Goal: Communication & Community: Answer question/provide support

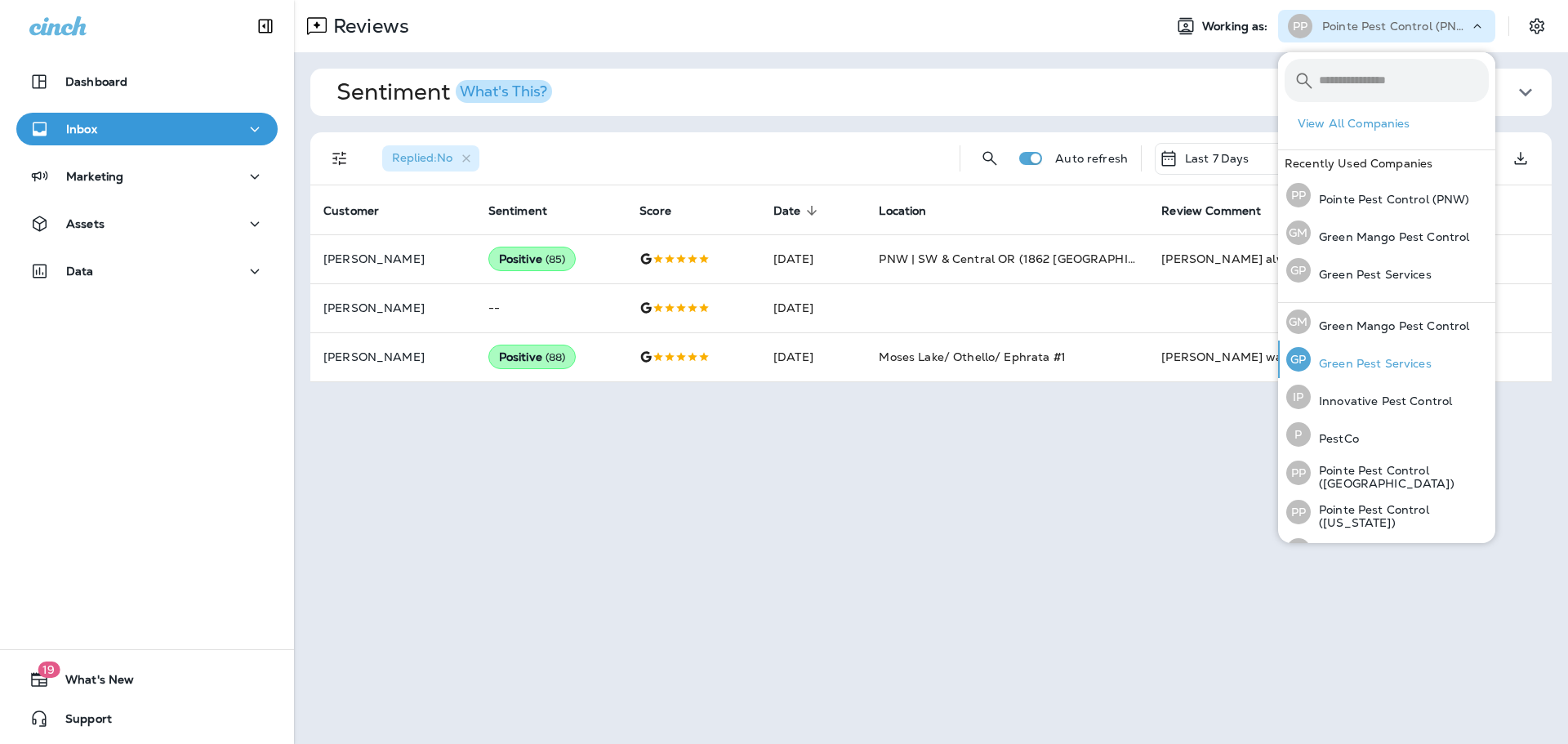
scroll to position [70, 0]
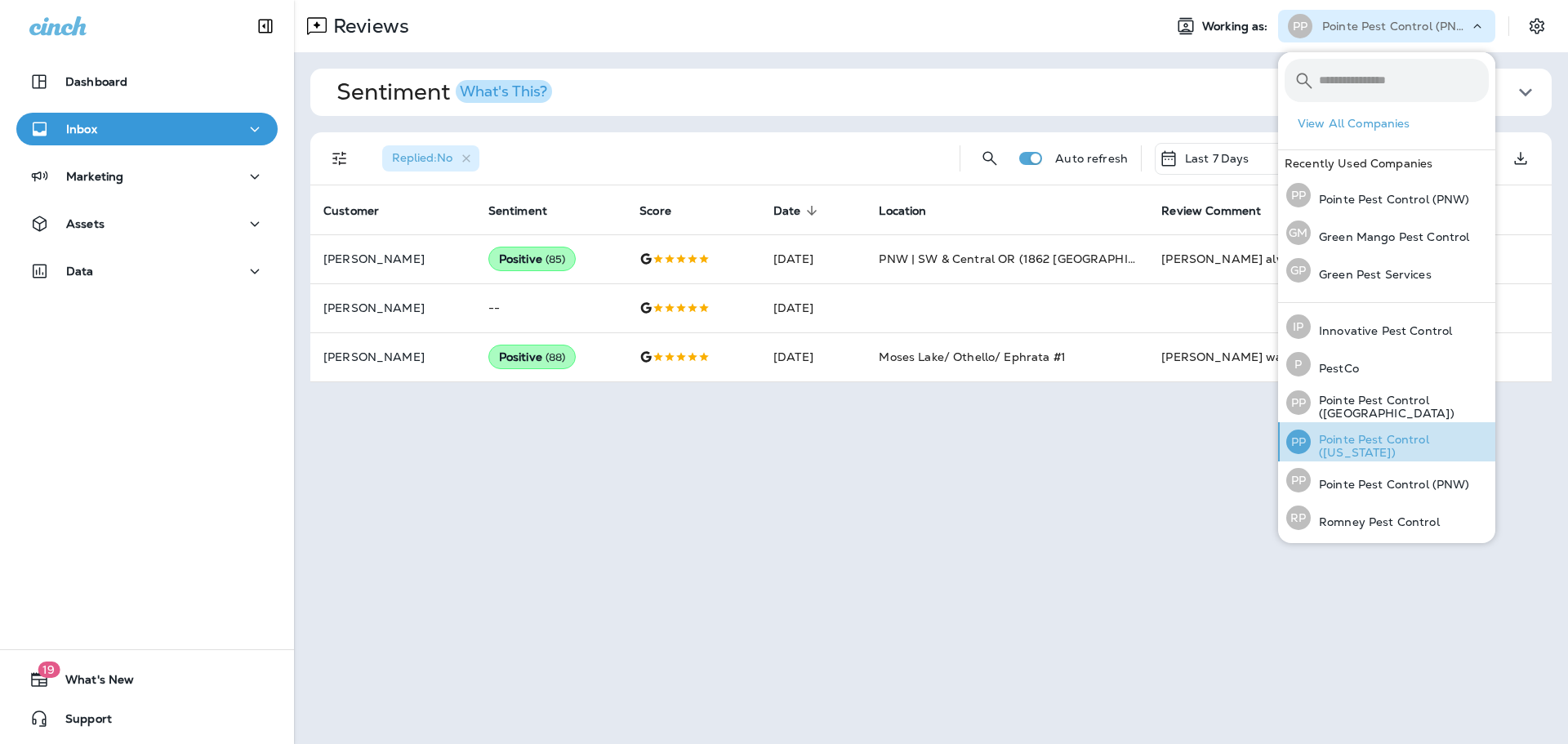
click at [1400, 426] on div "PP Pointe Pest Control ([US_STATE])" at bounding box center [1387, 441] width 215 height 39
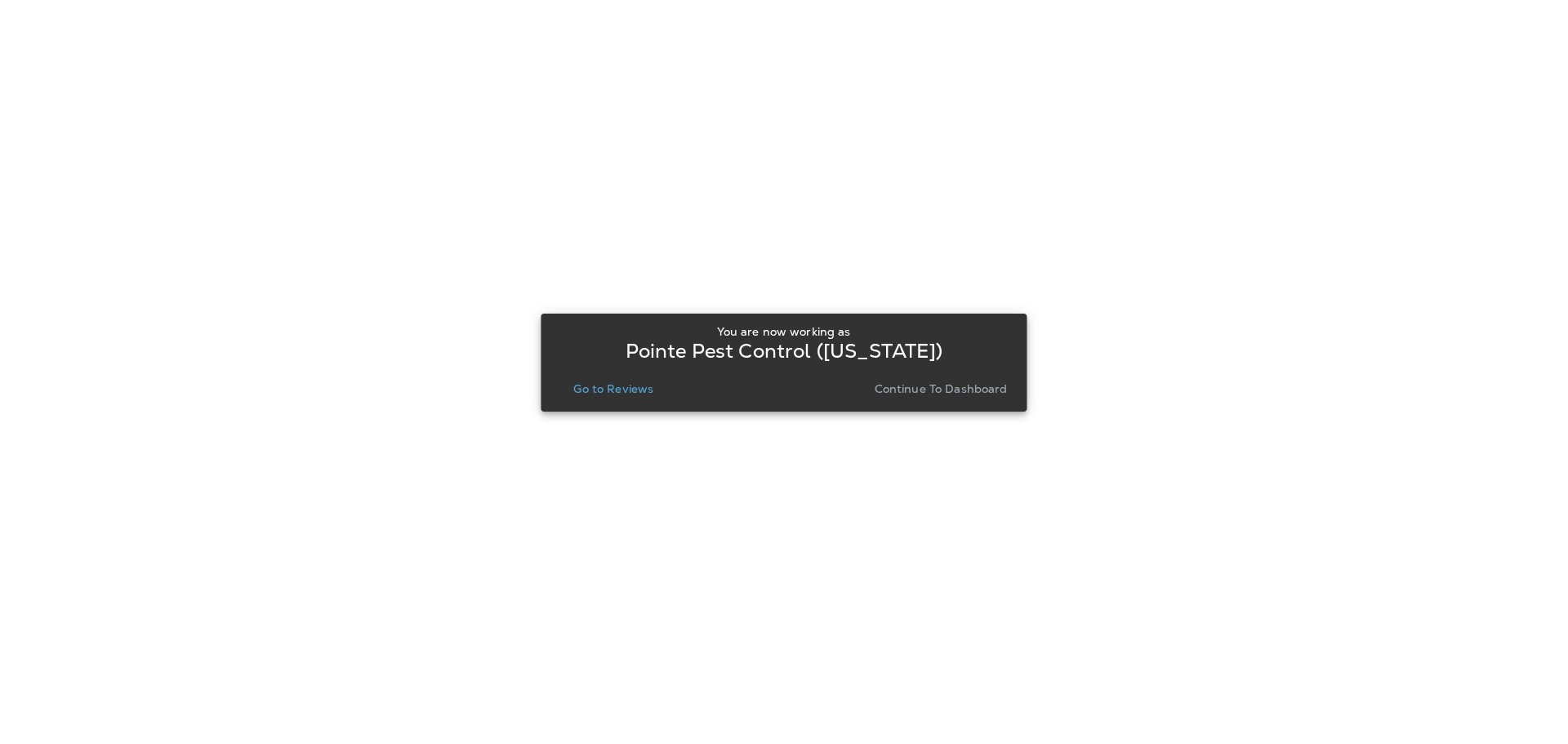
click at [626, 383] on p "Go to Reviews" at bounding box center [612, 389] width 80 height 13
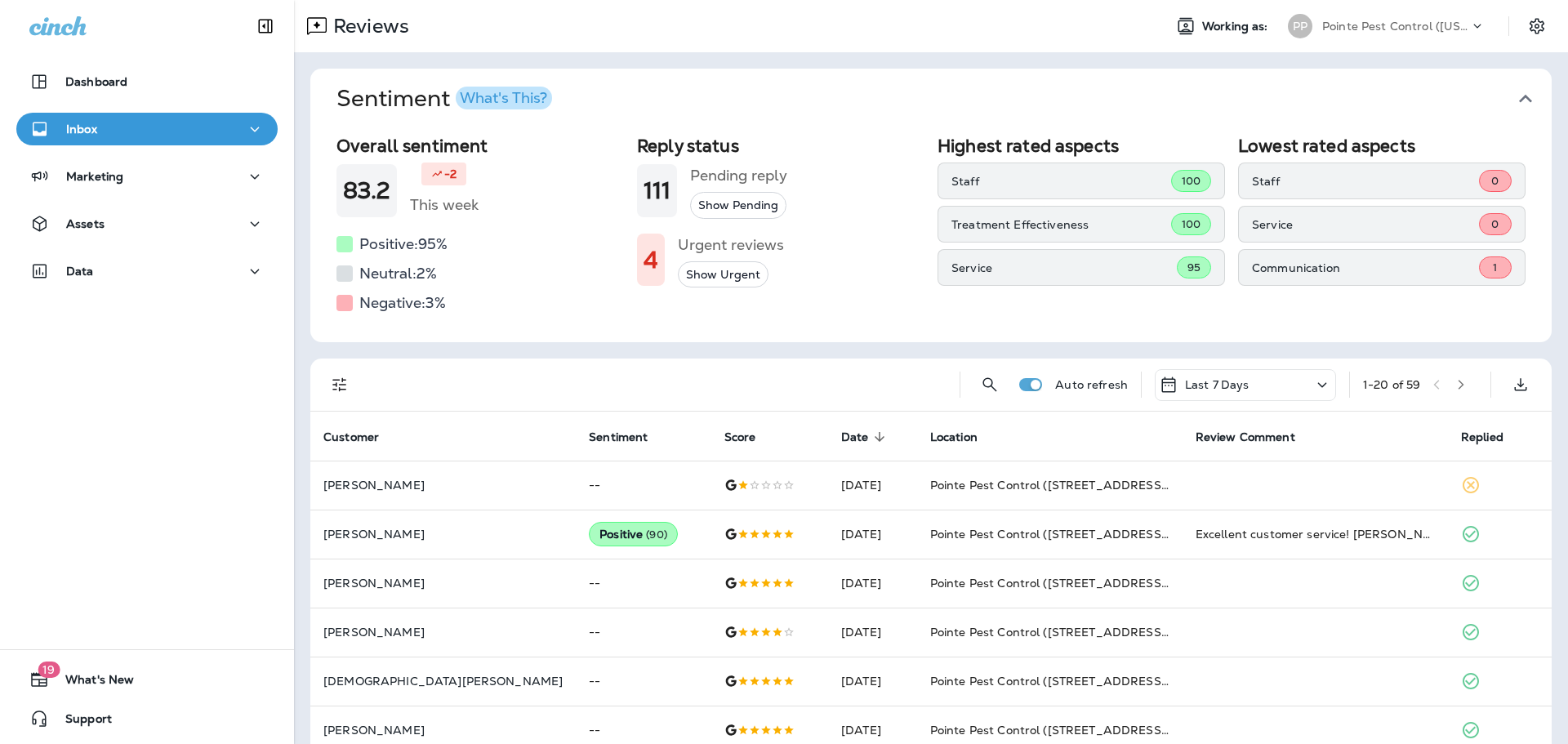
click at [1514, 86] on icon "button" at bounding box center [1525, 98] width 26 height 26
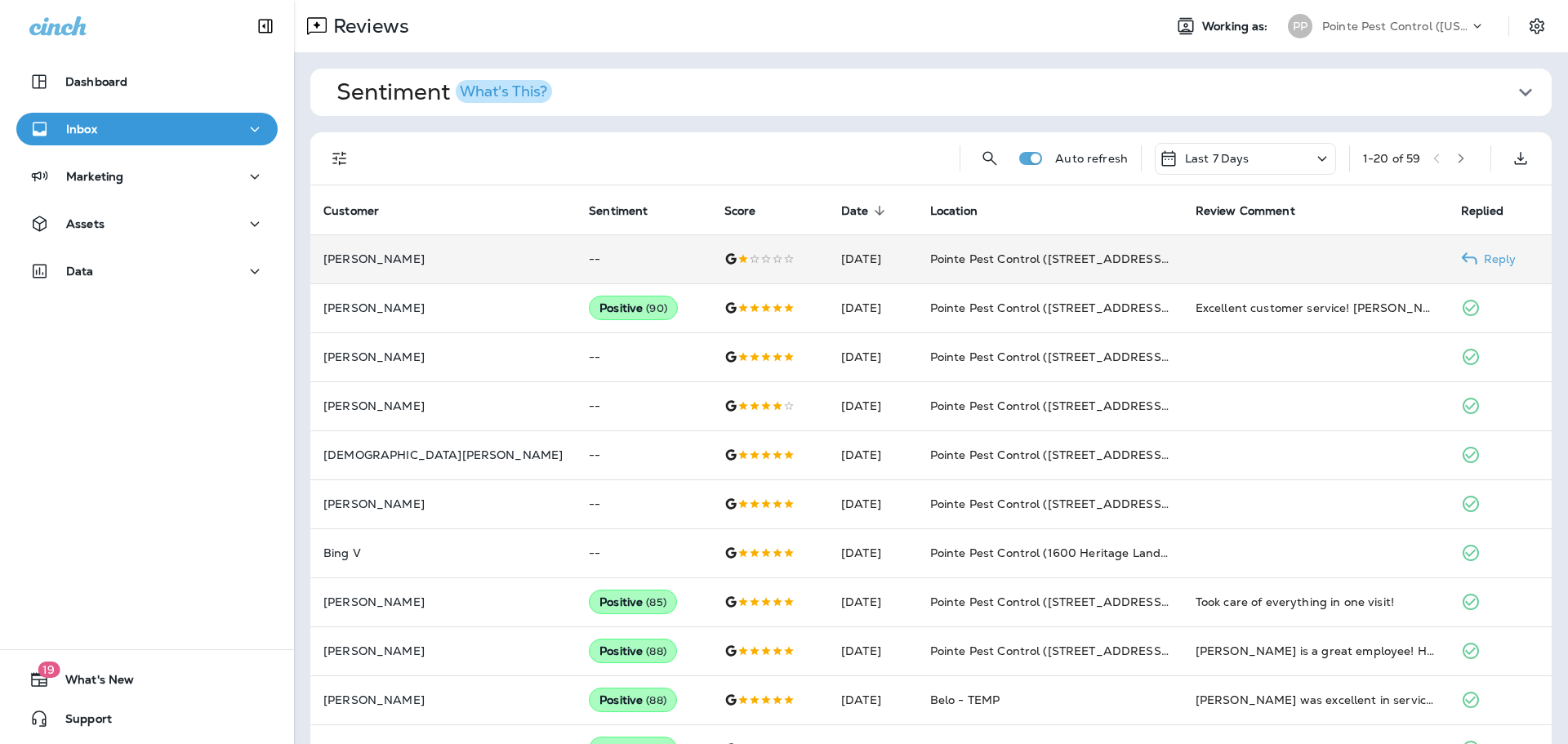
click at [753, 271] on td at bounding box center [769, 259] width 116 height 49
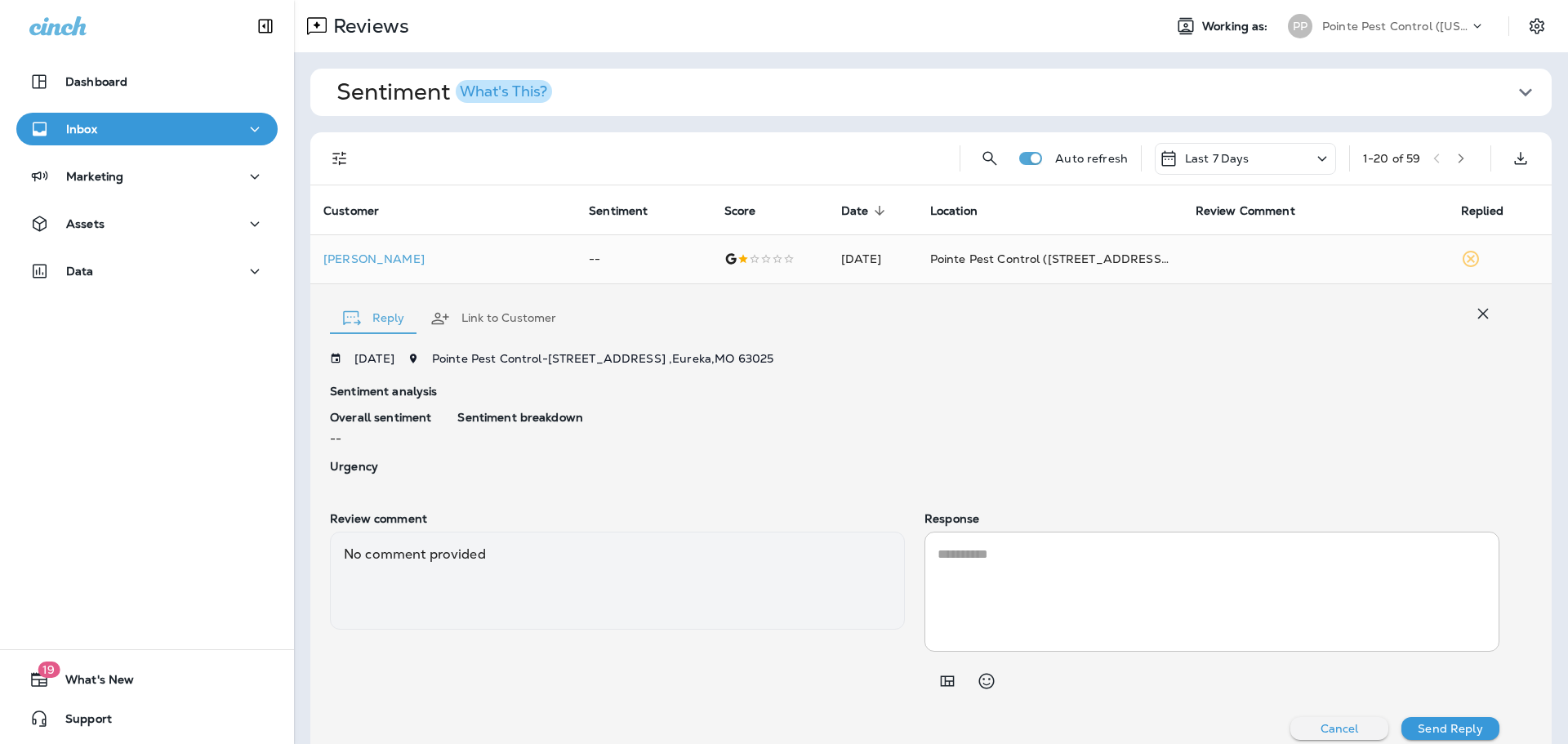
scroll to position [15, 0]
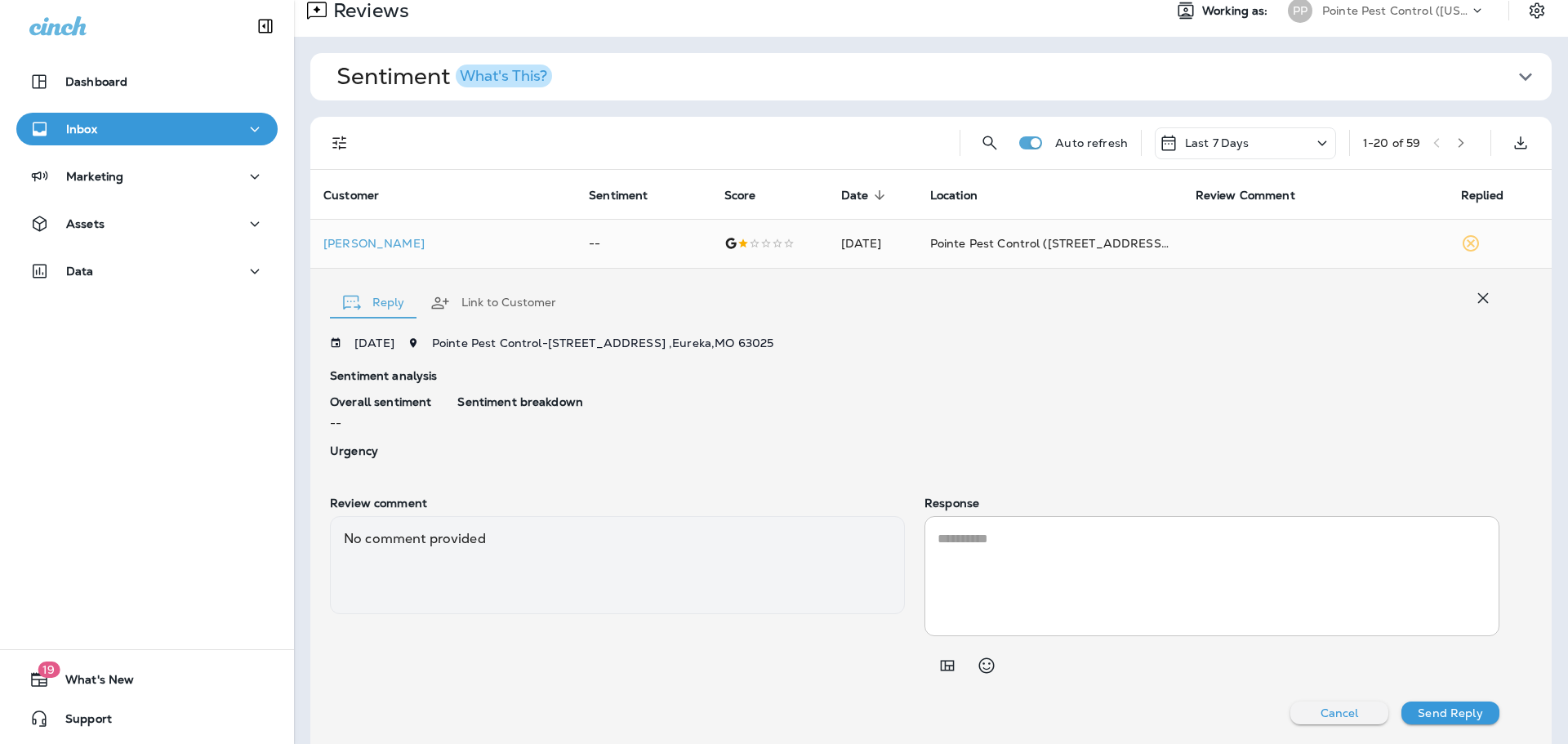
click at [1078, 529] on textarea at bounding box center [1211, 576] width 549 height 94
paste textarea "**********"
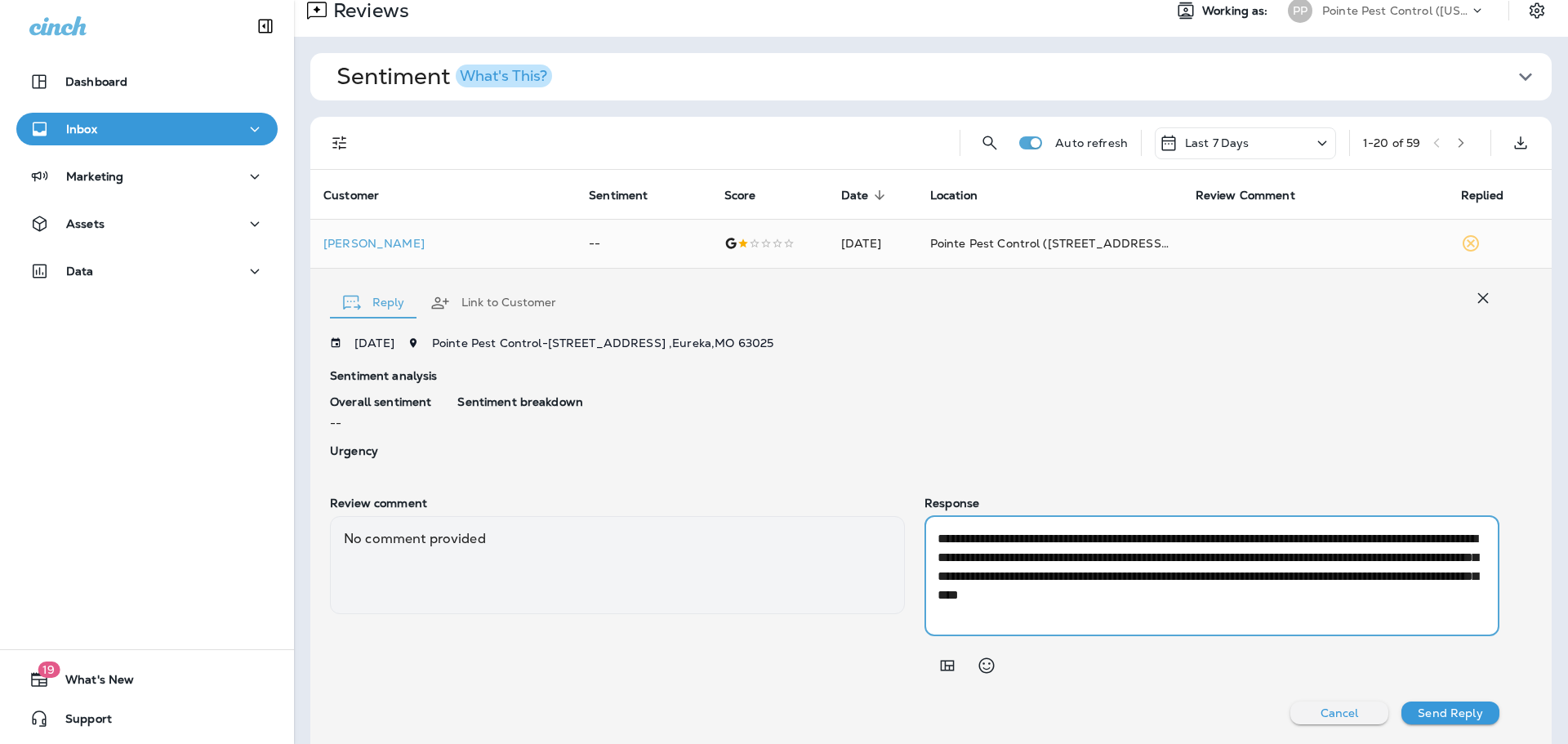
click at [1418, 602] on textarea "**********" at bounding box center [1208, 576] width 543 height 94
type textarea "**********"
click at [1468, 718] on p "Send Reply" at bounding box center [1450, 713] width 64 height 13
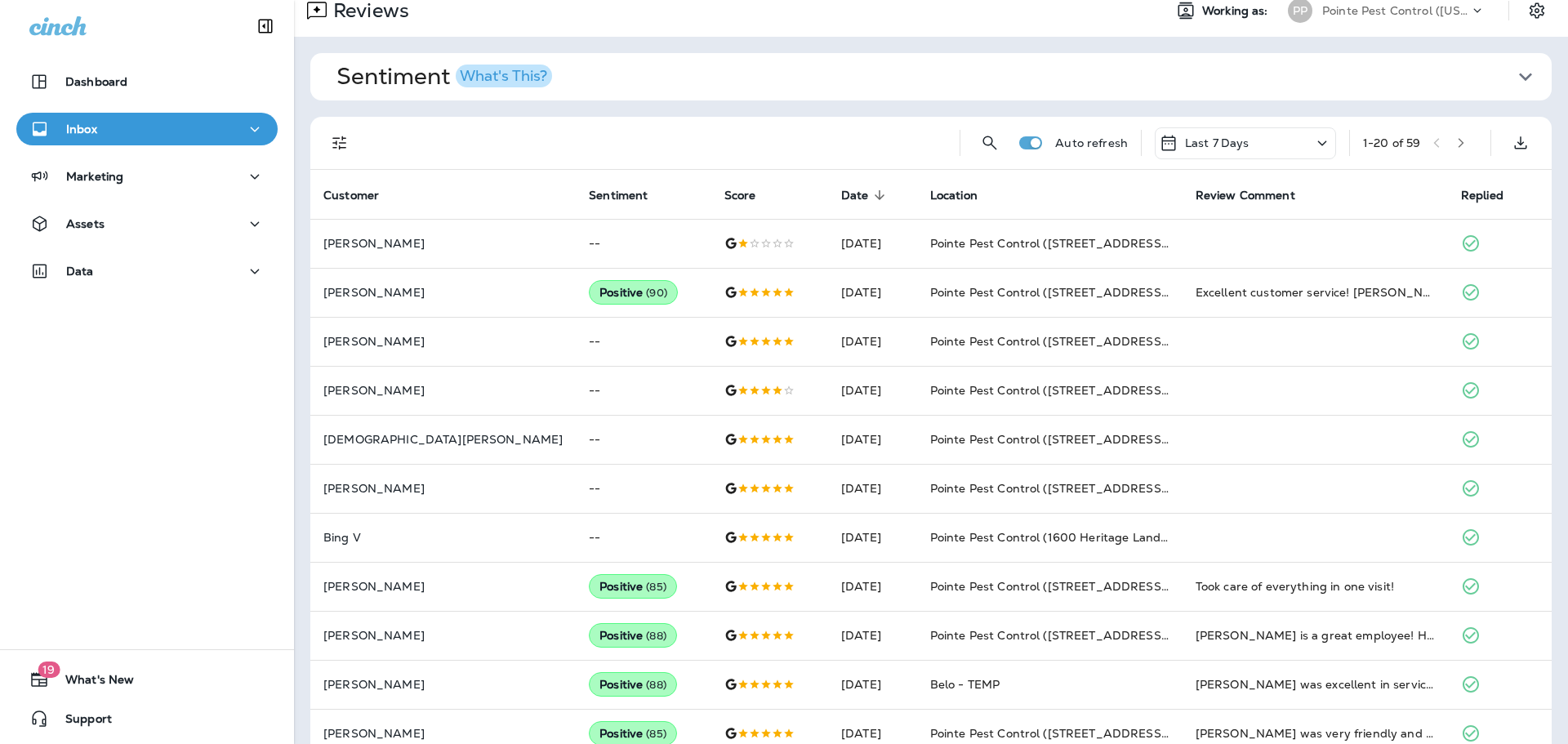
click at [1435, 27] on div "Reviews Working as: PP Pointe Pest Control ([US_STATE])" at bounding box center [931, 11] width 1274 height 52
click at [1425, 17] on div "Pointe Pest Control ([US_STATE])" at bounding box center [1395, 10] width 147 height 24
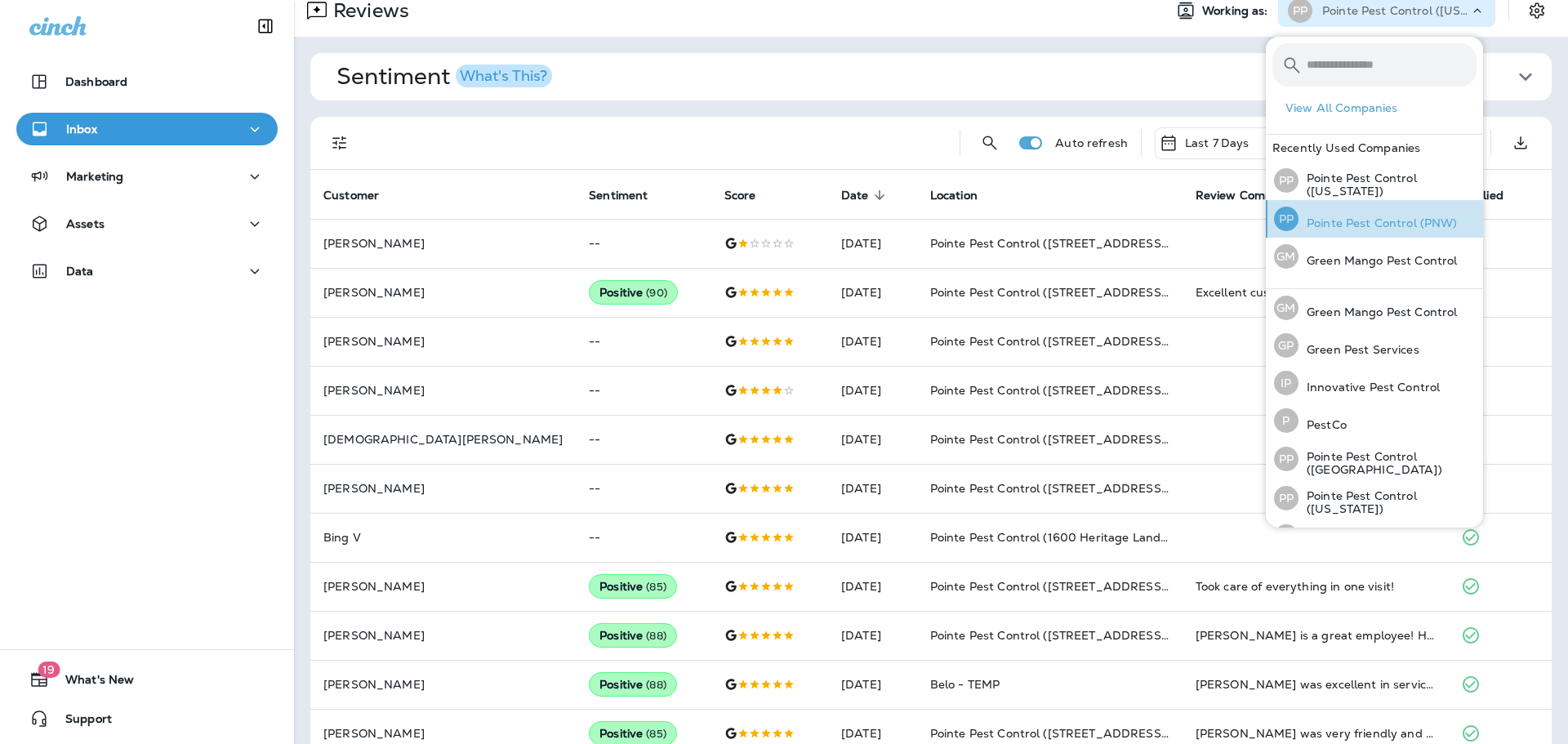
click at [1437, 231] on div "PP Pointe Pest Control (PNW)" at bounding box center [1365, 218] width 197 height 37
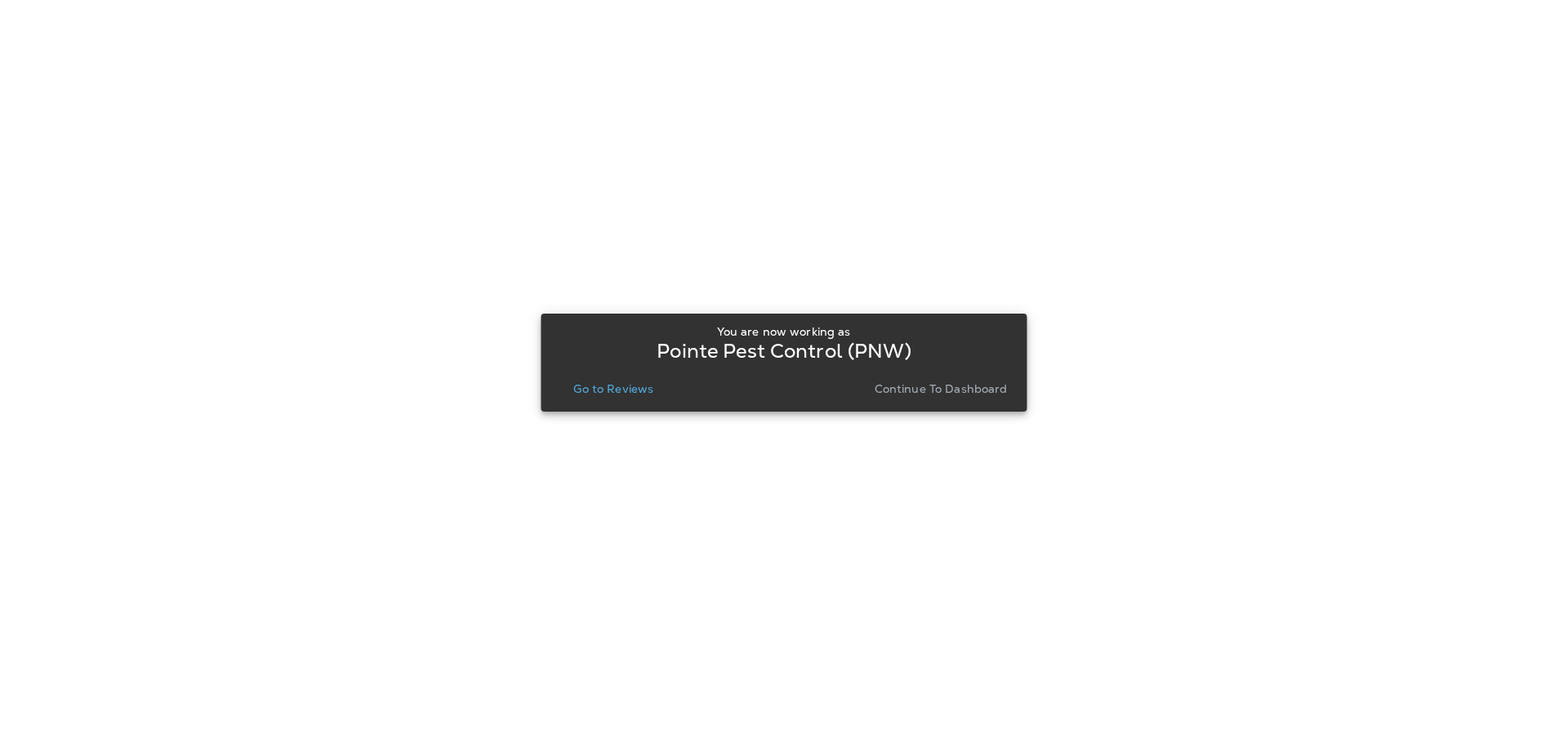
click at [614, 385] on p "Go to Reviews" at bounding box center [612, 389] width 80 height 13
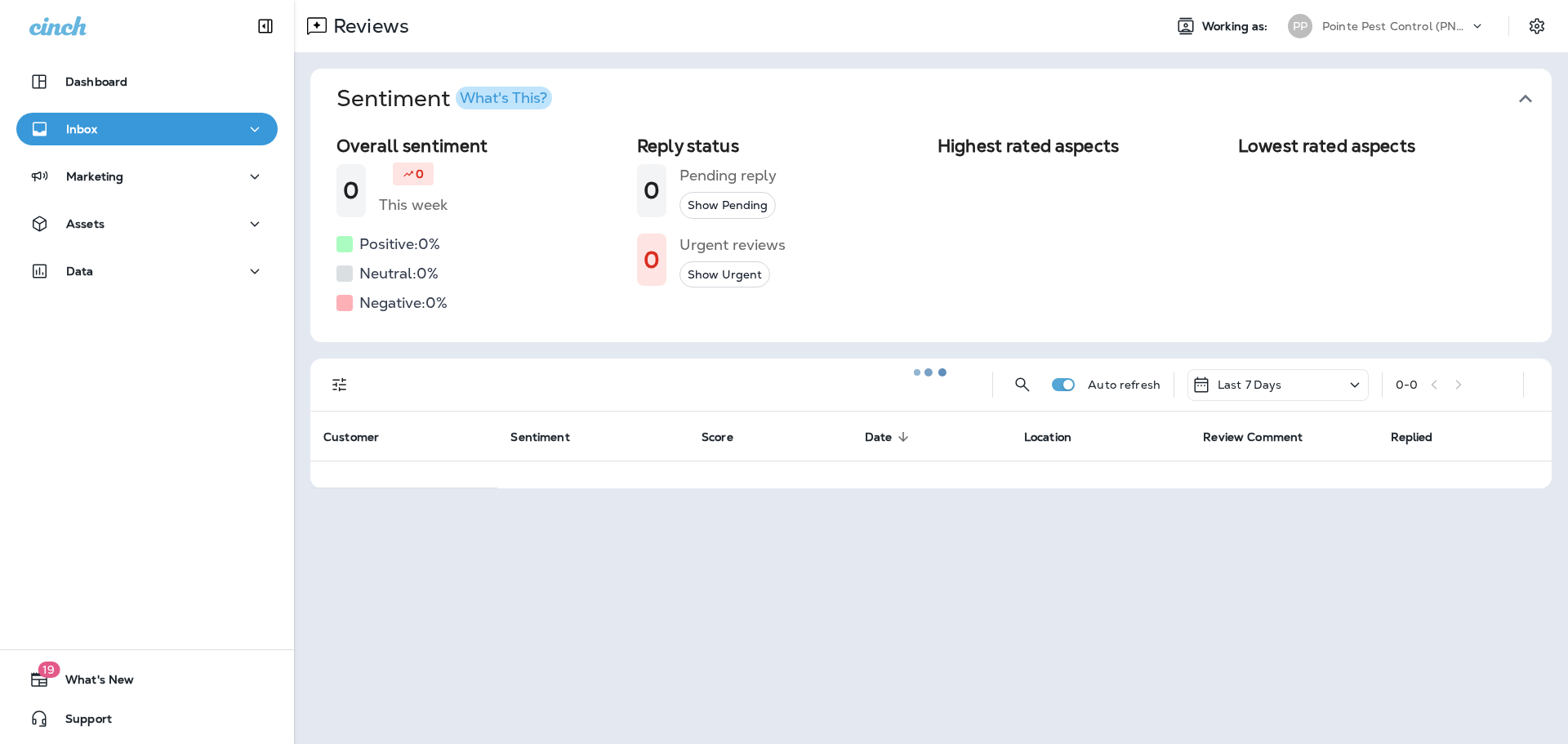
click at [1526, 90] on icon "button" at bounding box center [1525, 98] width 26 height 26
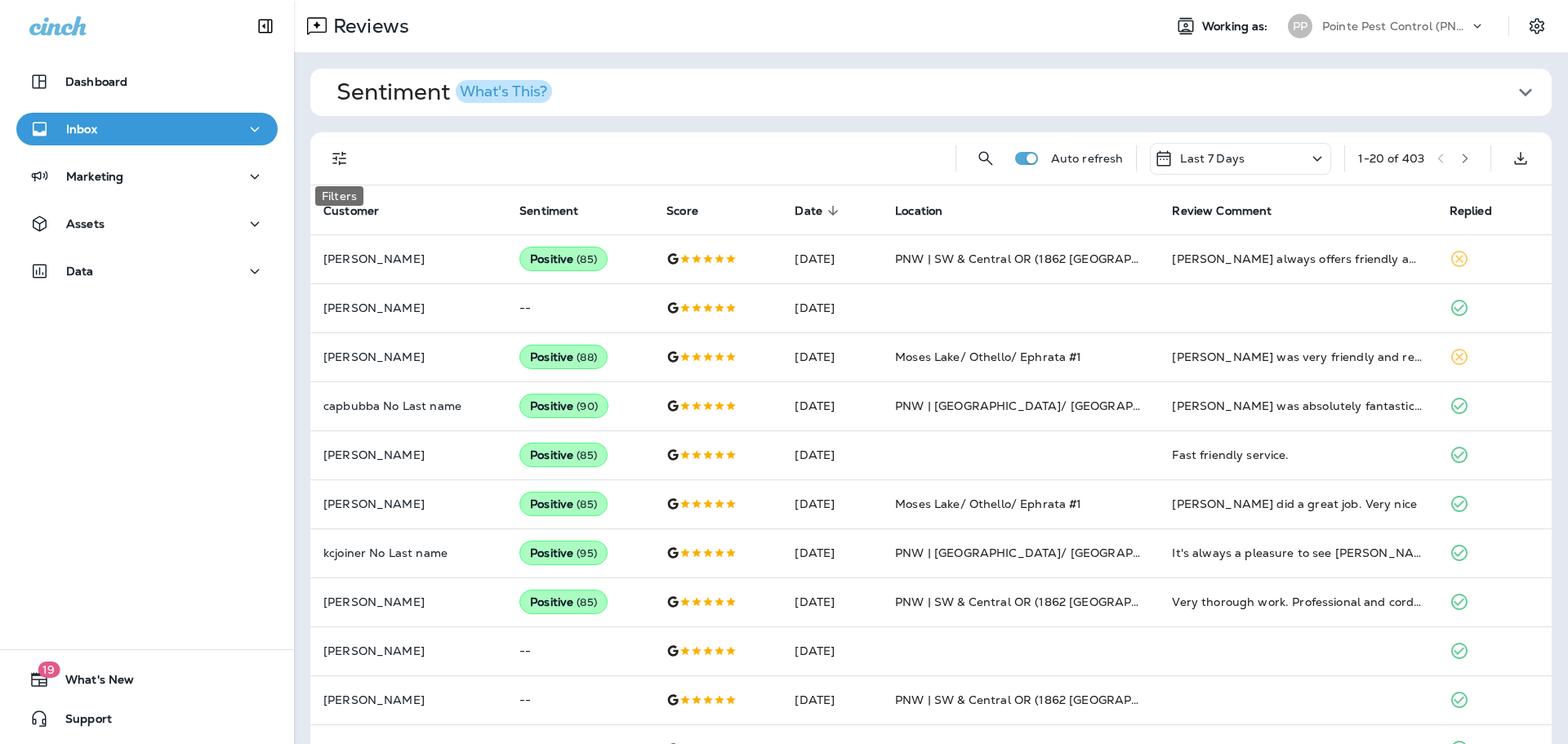
click at [343, 155] on icon "Filters" at bounding box center [339, 159] width 19 height 19
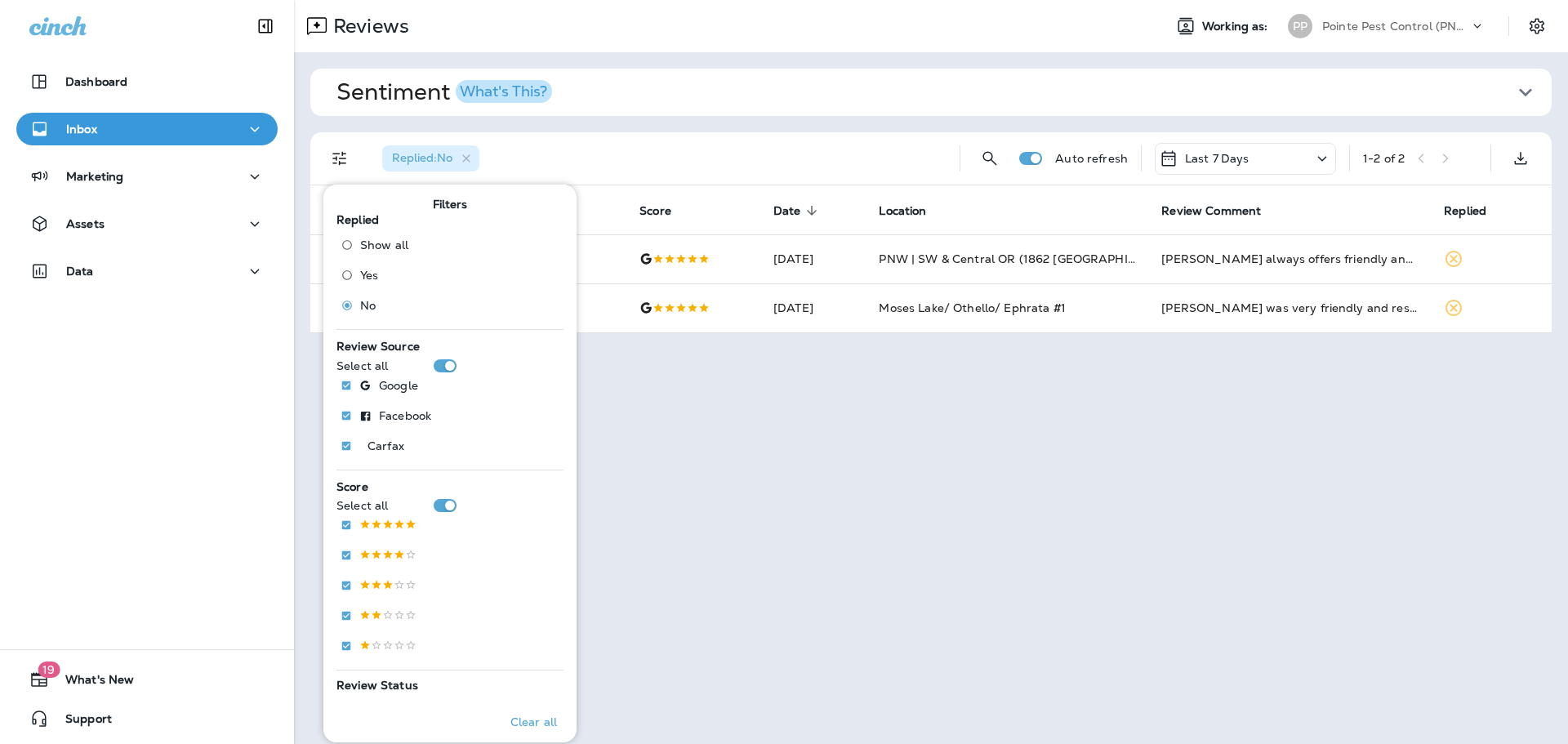
click at [800, 158] on div "Replied : No" at bounding box center [658, 159] width 578 height 52
